Goal: Information Seeking & Learning: Check status

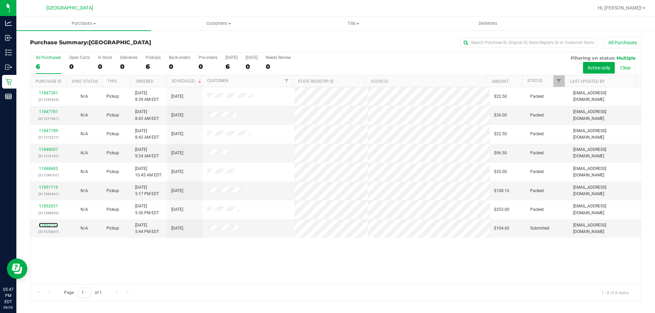
click at [51, 224] on link "11852157" at bounding box center [48, 225] width 19 height 5
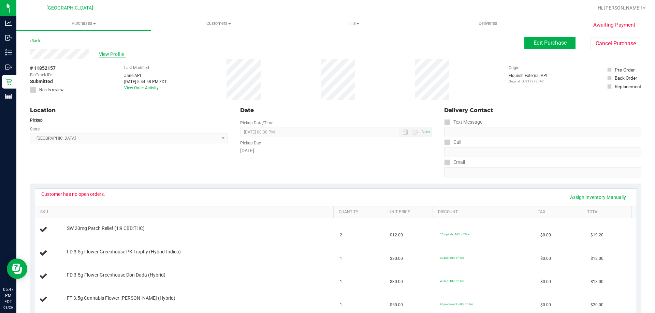
click at [115, 55] on span "View Profile" at bounding box center [112, 54] width 27 height 7
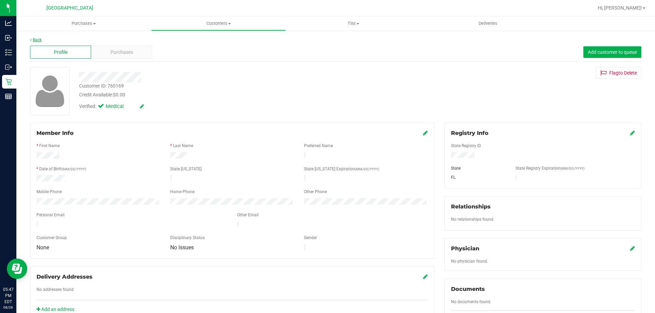
click at [42, 39] on link "Back" at bounding box center [36, 40] width 12 height 5
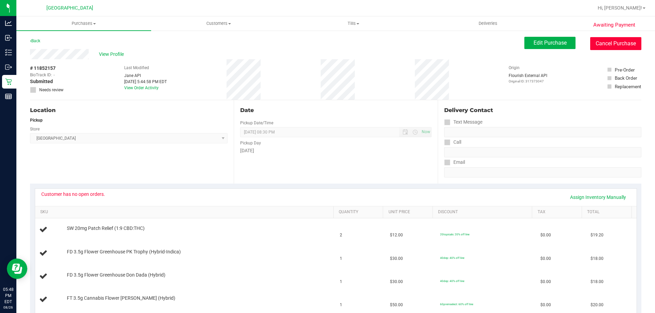
click at [598, 50] on button "Cancel Purchase" at bounding box center [615, 43] width 51 height 13
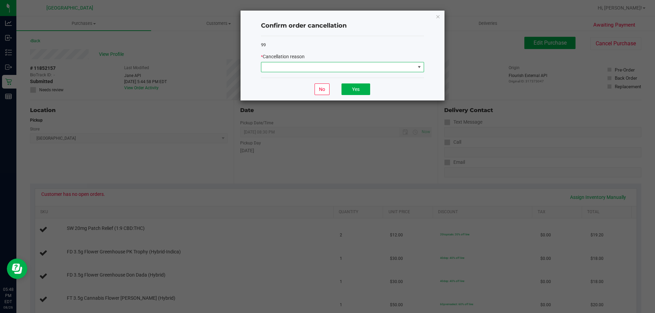
click at [341, 68] on span at bounding box center [338, 67] width 154 height 10
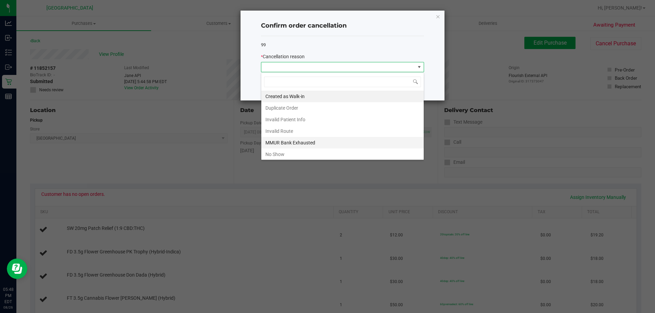
scroll to position [36, 0]
click at [321, 92] on li "Invalid Route" at bounding box center [342, 95] width 162 height 12
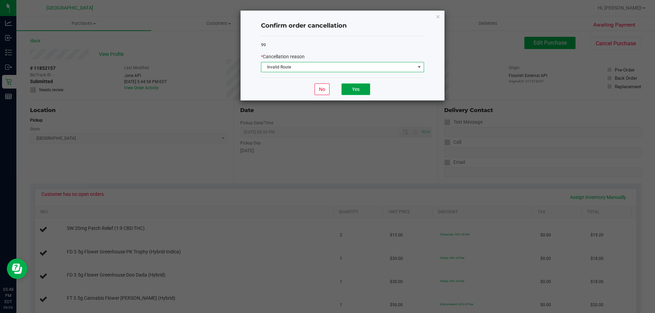
click at [363, 94] on button "Yes" at bounding box center [355, 90] width 29 height 12
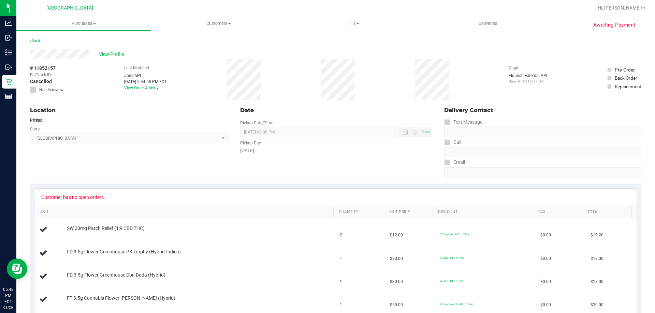
click at [40, 41] on link "Back" at bounding box center [35, 41] width 10 height 5
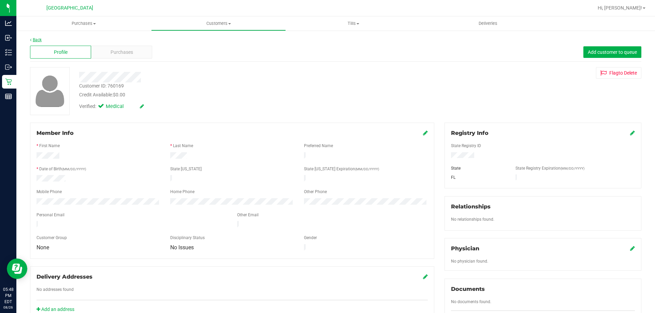
click at [36, 42] on link "Back" at bounding box center [36, 40] width 12 height 5
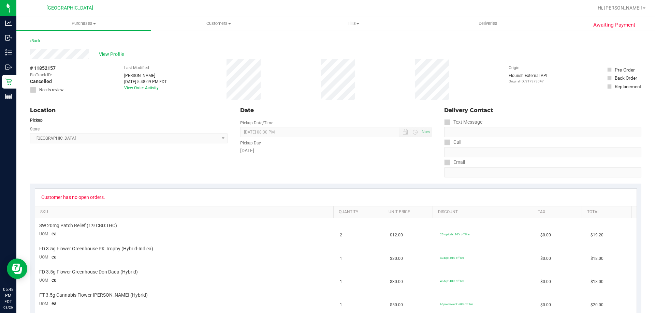
click at [37, 41] on link "Back" at bounding box center [35, 41] width 10 height 5
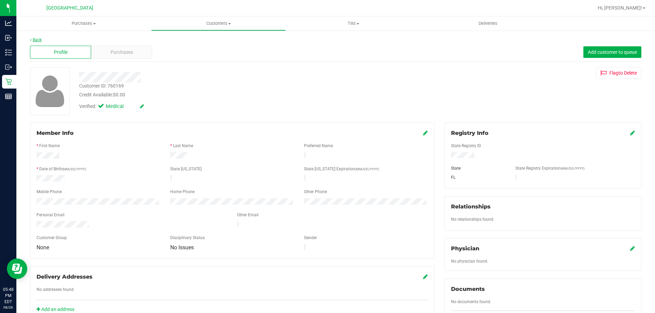
click at [37, 39] on link "Back" at bounding box center [36, 40] width 12 height 5
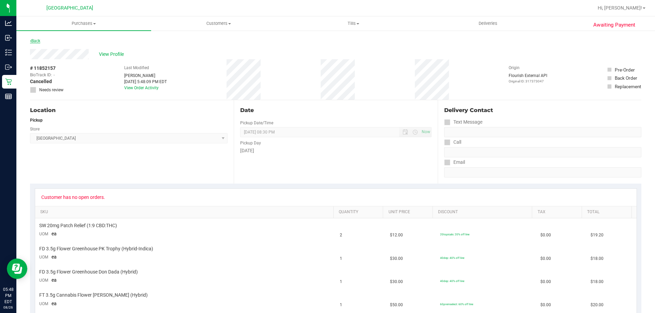
click at [36, 40] on link "Back" at bounding box center [35, 41] width 10 height 5
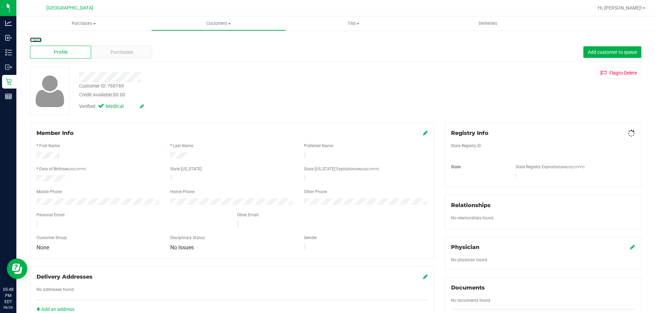
click at [36, 40] on link "Back" at bounding box center [36, 40] width 12 height 5
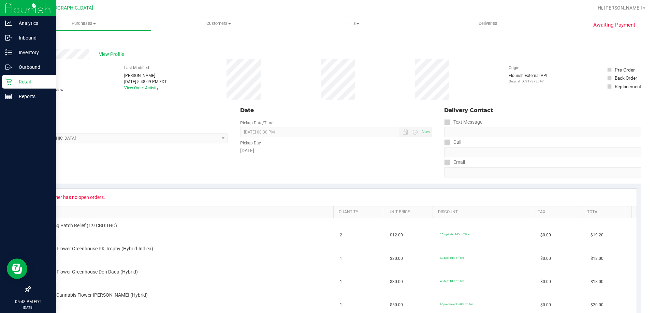
click at [9, 78] on icon at bounding box center [8, 81] width 7 height 7
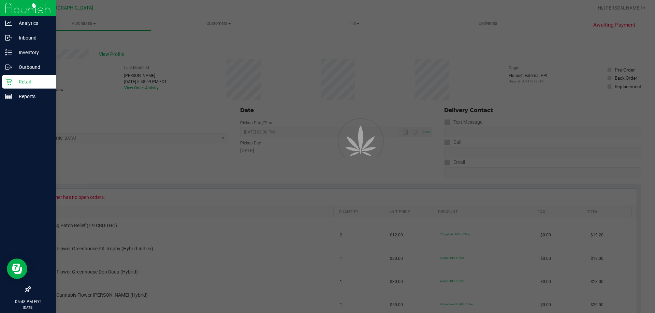
click at [9, 78] on icon at bounding box center [8, 81] width 7 height 7
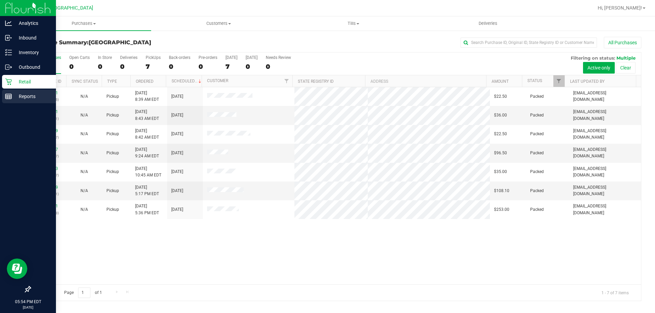
click at [19, 94] on p "Reports" at bounding box center [32, 96] width 41 height 8
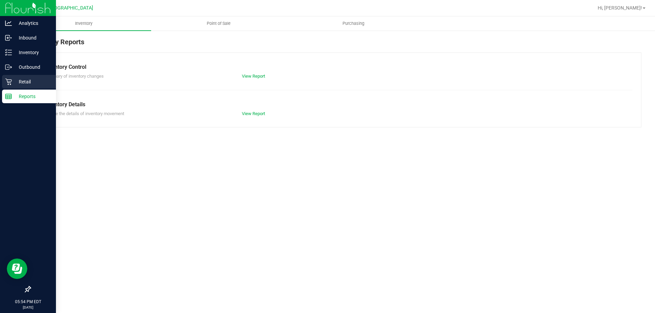
click at [28, 79] on p "Retail" at bounding box center [32, 82] width 41 height 8
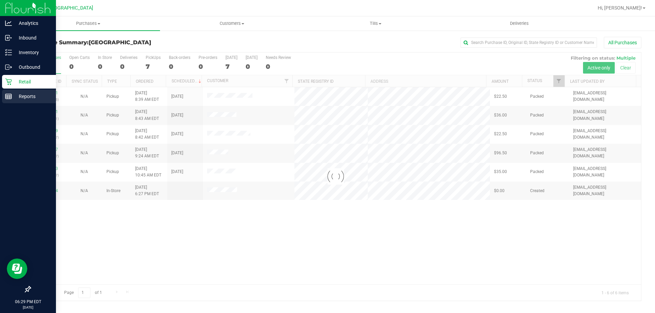
click at [3, 98] on div "Reports" at bounding box center [29, 97] width 54 height 14
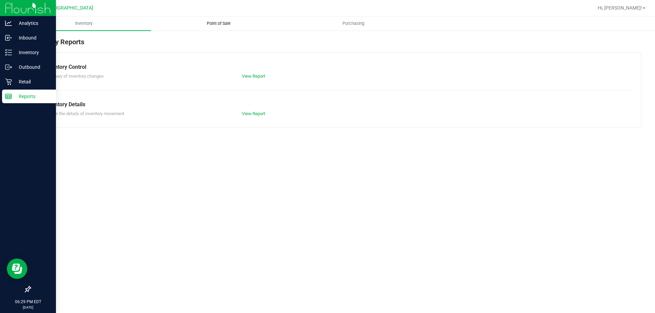
click at [218, 25] on span "Point of Sale" at bounding box center [218, 23] width 42 height 6
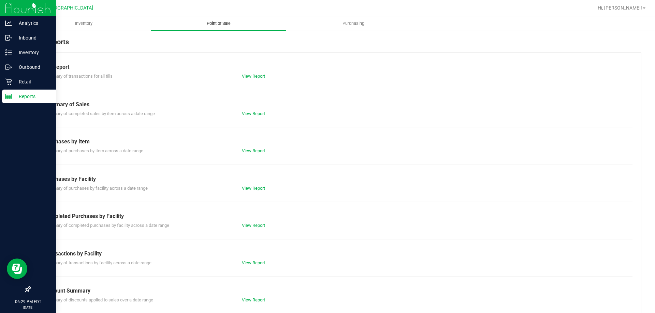
click at [256, 226] on link "View Report" at bounding box center [253, 225] width 23 height 5
